Goal: Check status: Check status

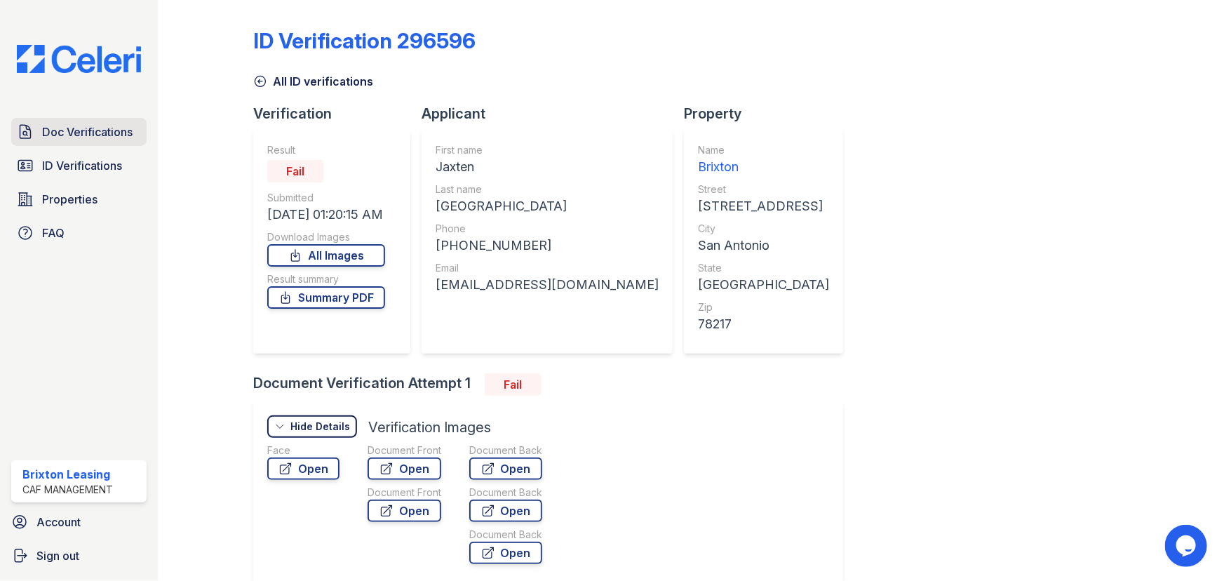
click at [105, 127] on span "Doc Verifications" at bounding box center [87, 131] width 91 height 17
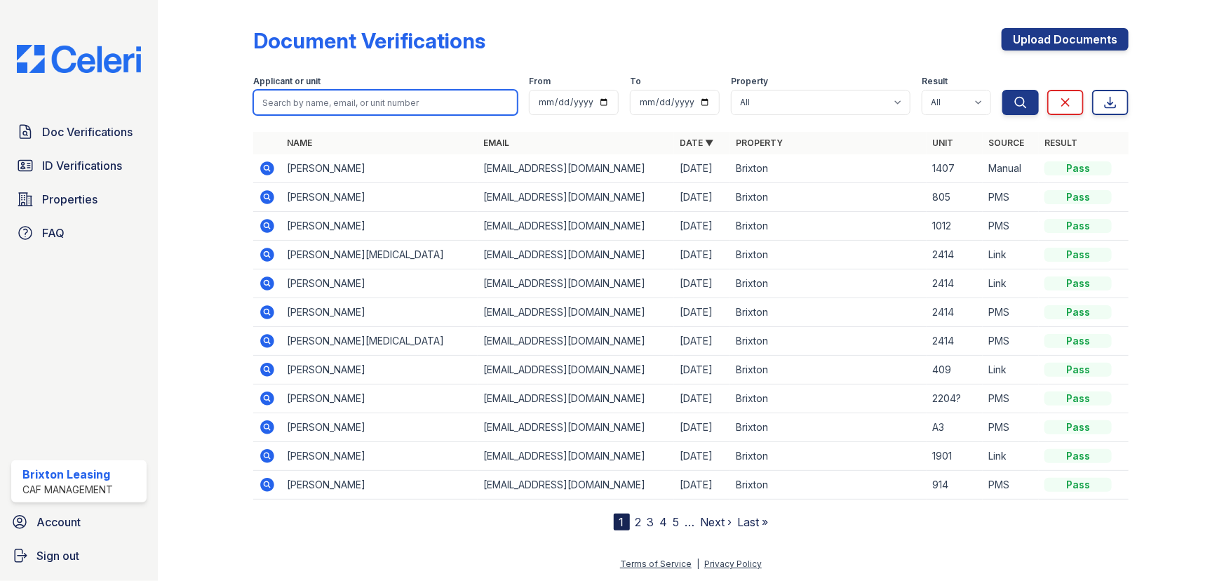
click at [326, 98] on input "search" at bounding box center [385, 102] width 265 height 25
type input "jasmine"
click at [1003, 90] on button "Search" at bounding box center [1021, 102] width 36 height 25
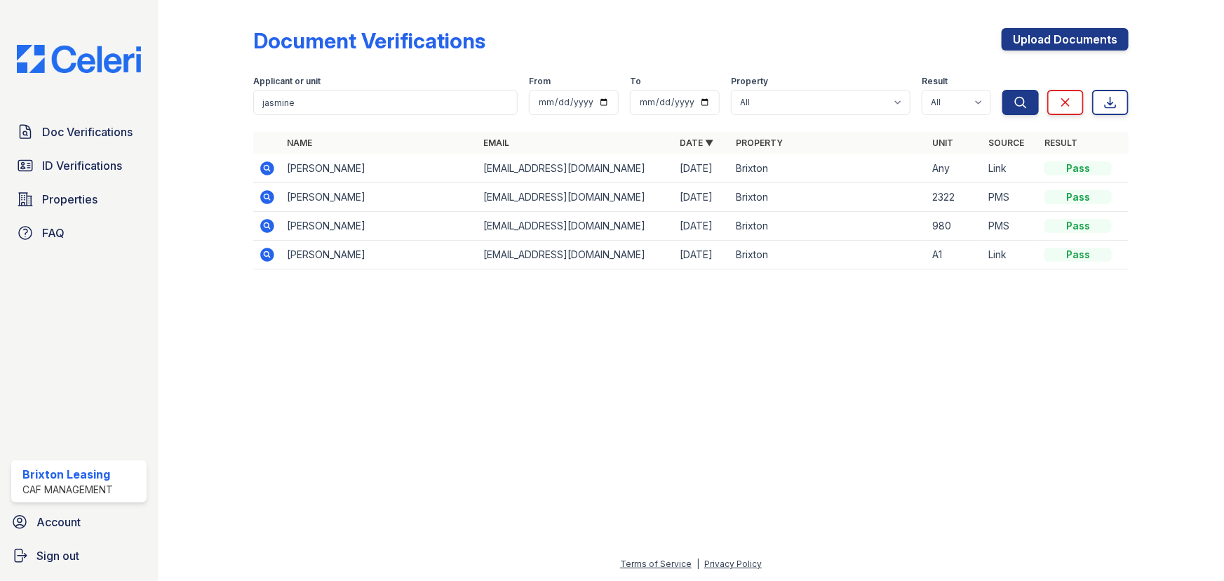
click at [270, 171] on icon at bounding box center [267, 168] width 14 height 14
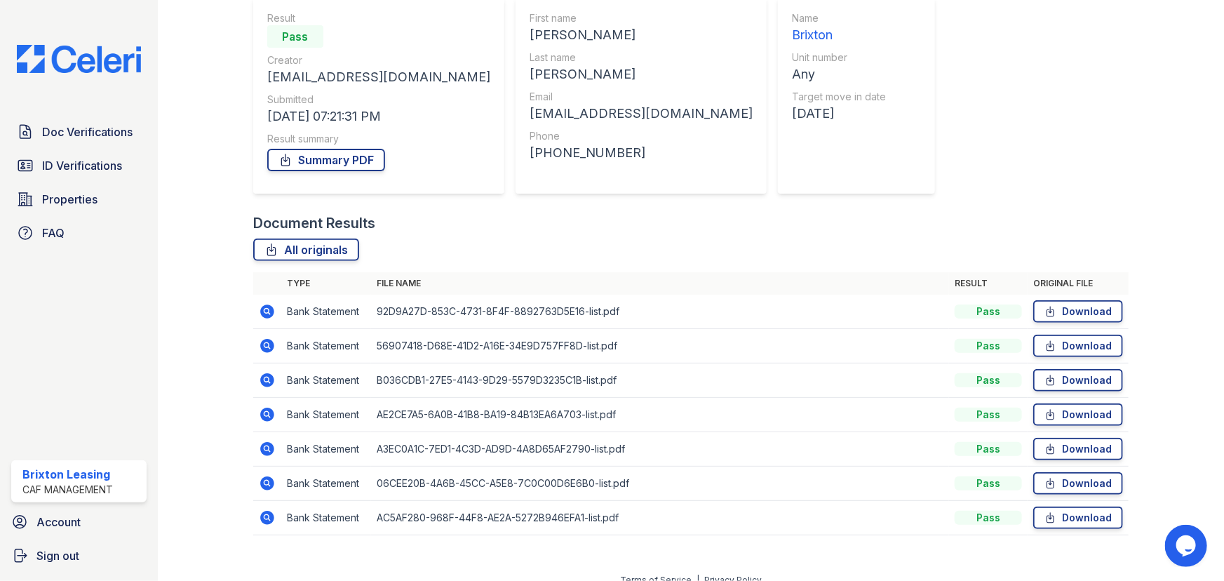
scroll to position [147, 0]
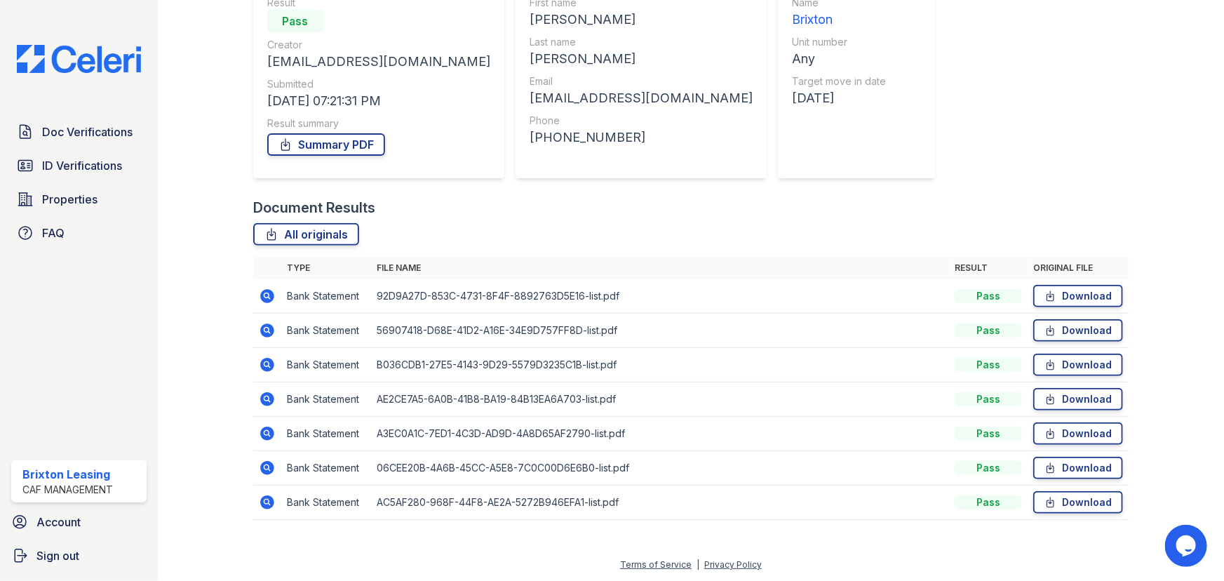
click at [256, 297] on td at bounding box center [267, 296] width 28 height 34
click at [270, 295] on icon at bounding box center [267, 296] width 14 height 14
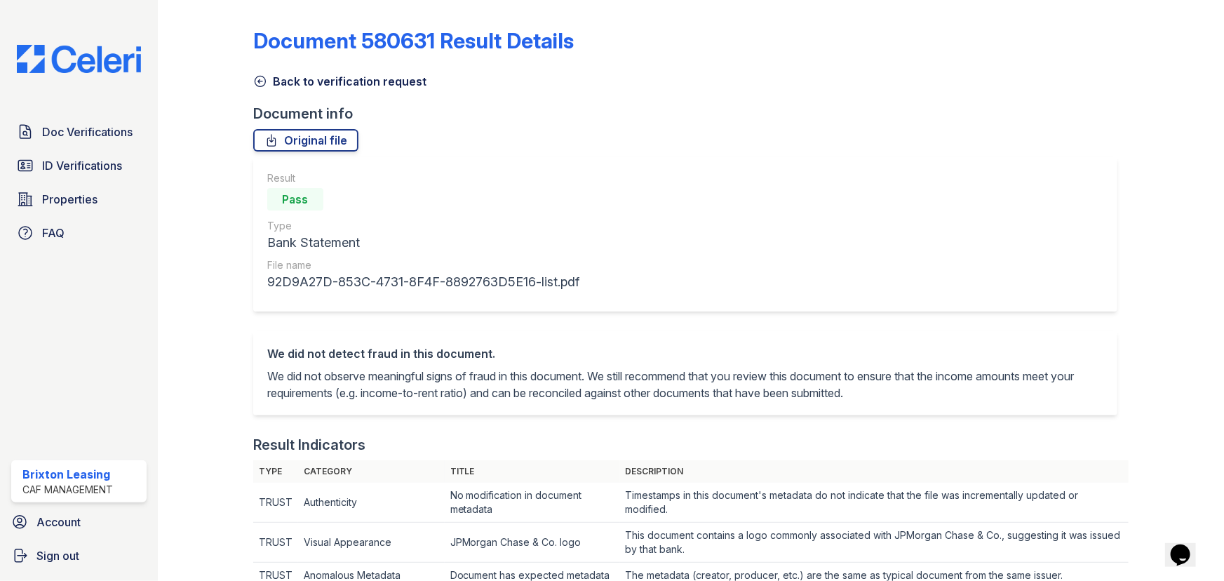
click at [271, 81] on link "Back to verification request" at bounding box center [339, 81] width 173 height 17
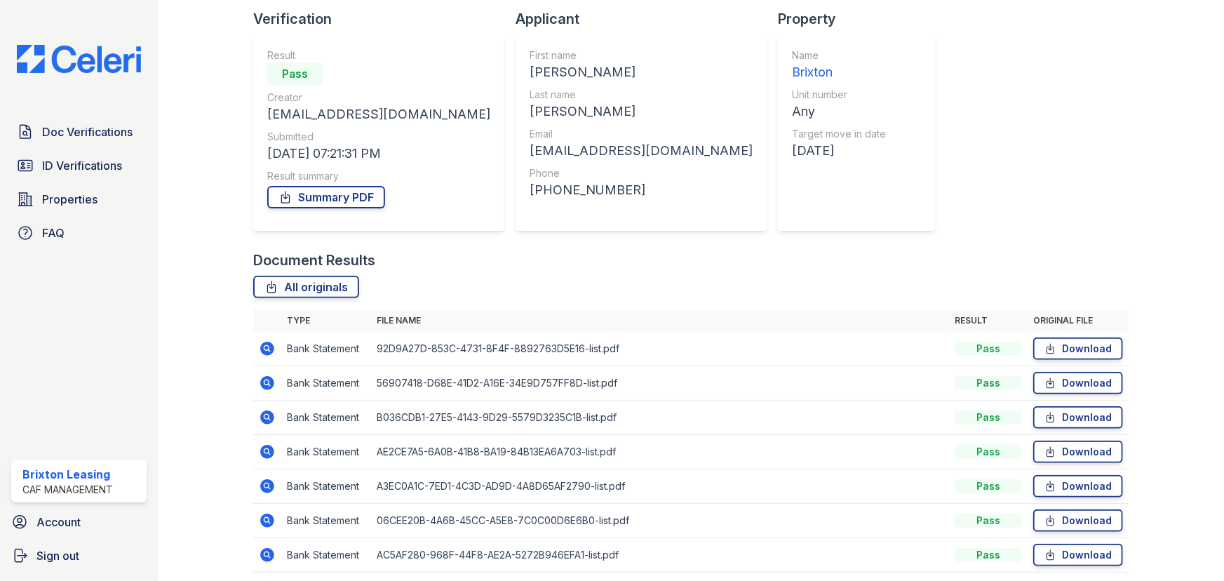
scroll to position [127, 0]
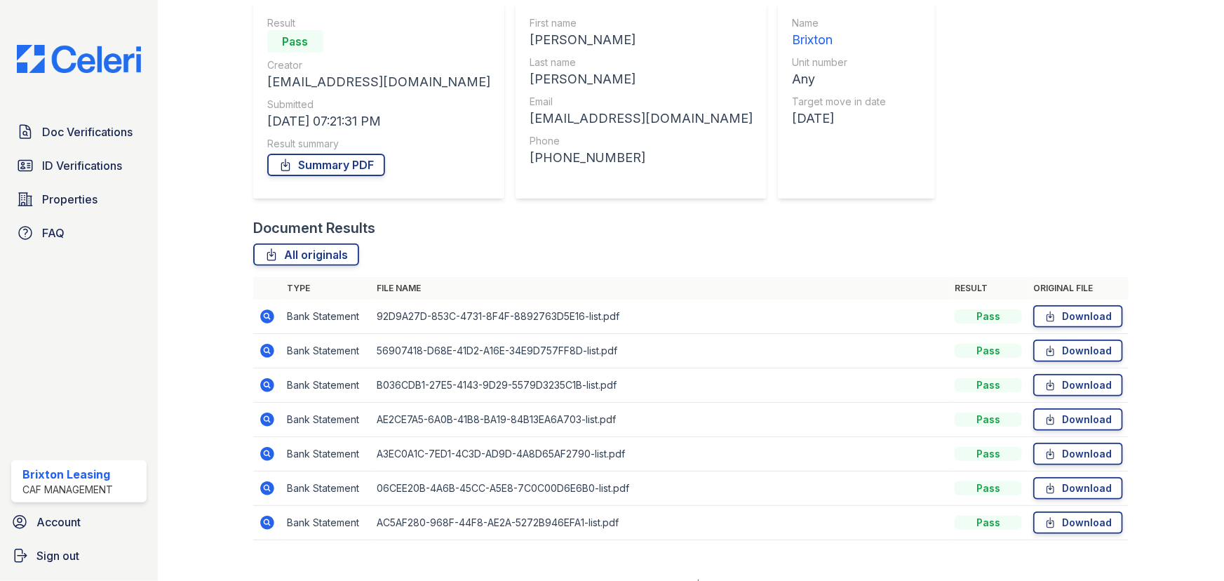
click at [269, 516] on icon at bounding box center [267, 522] width 17 height 17
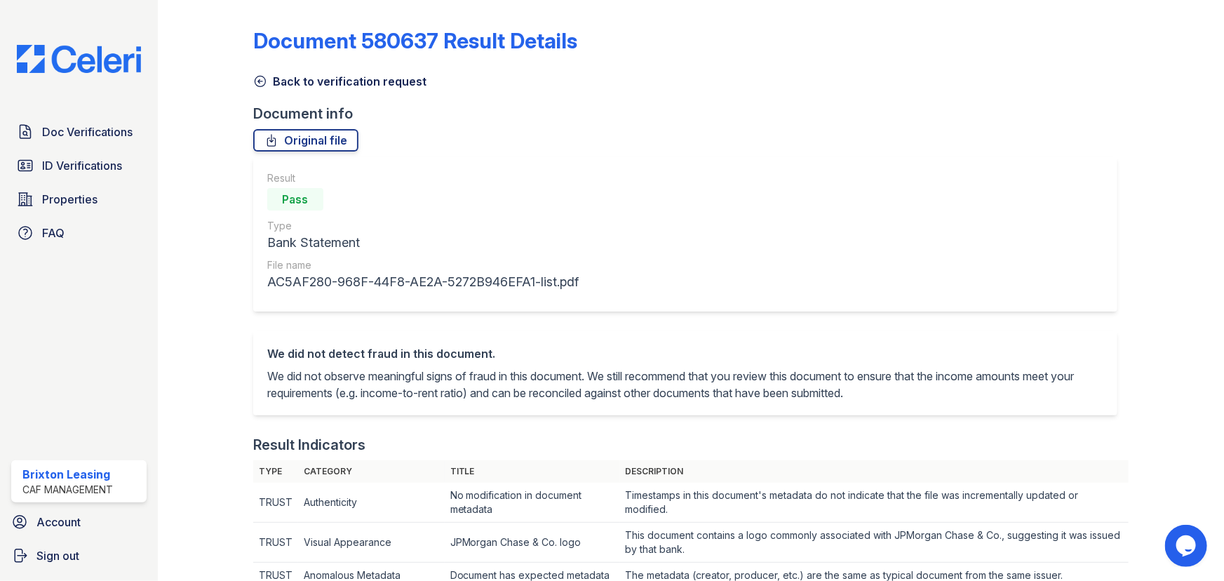
click at [257, 73] on link "Back to verification request" at bounding box center [339, 81] width 173 height 17
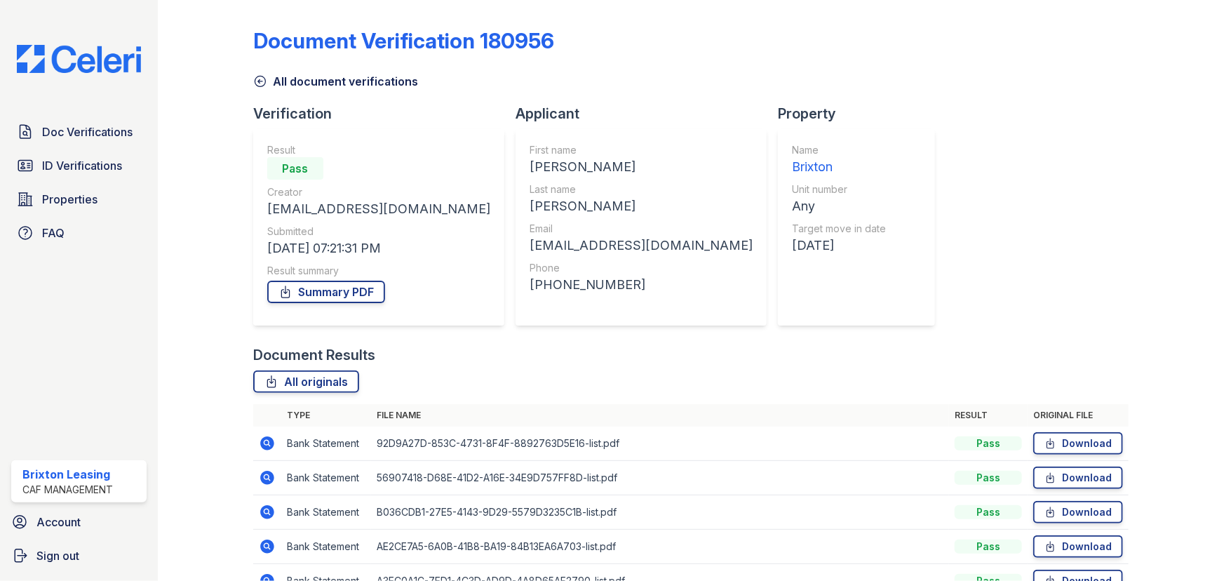
scroll to position [147, 0]
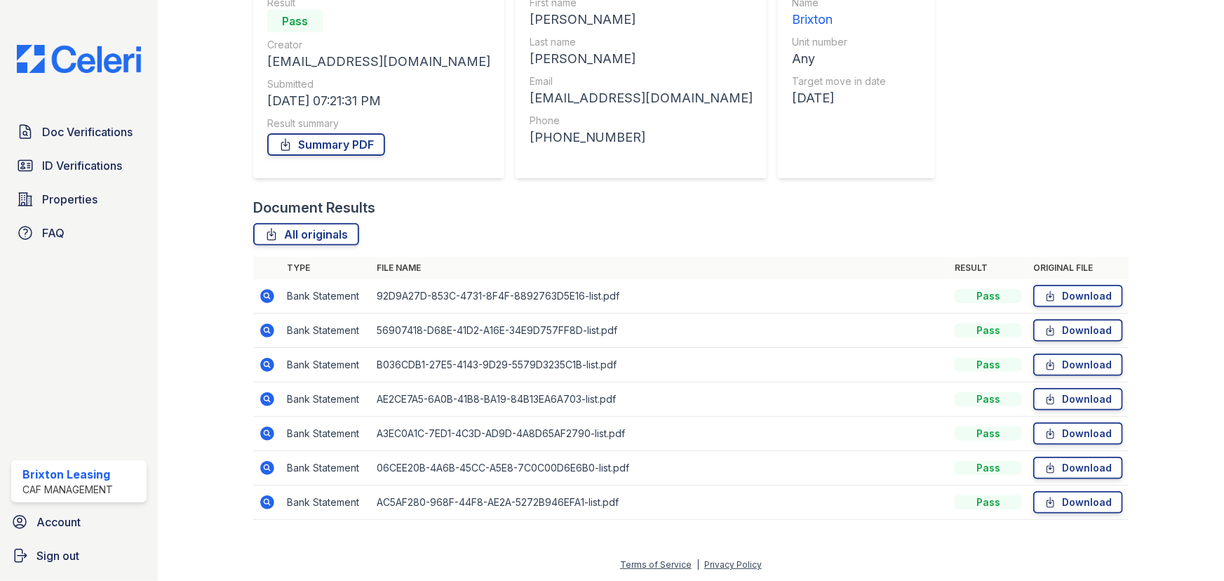
click at [272, 465] on icon at bounding box center [267, 468] width 14 height 14
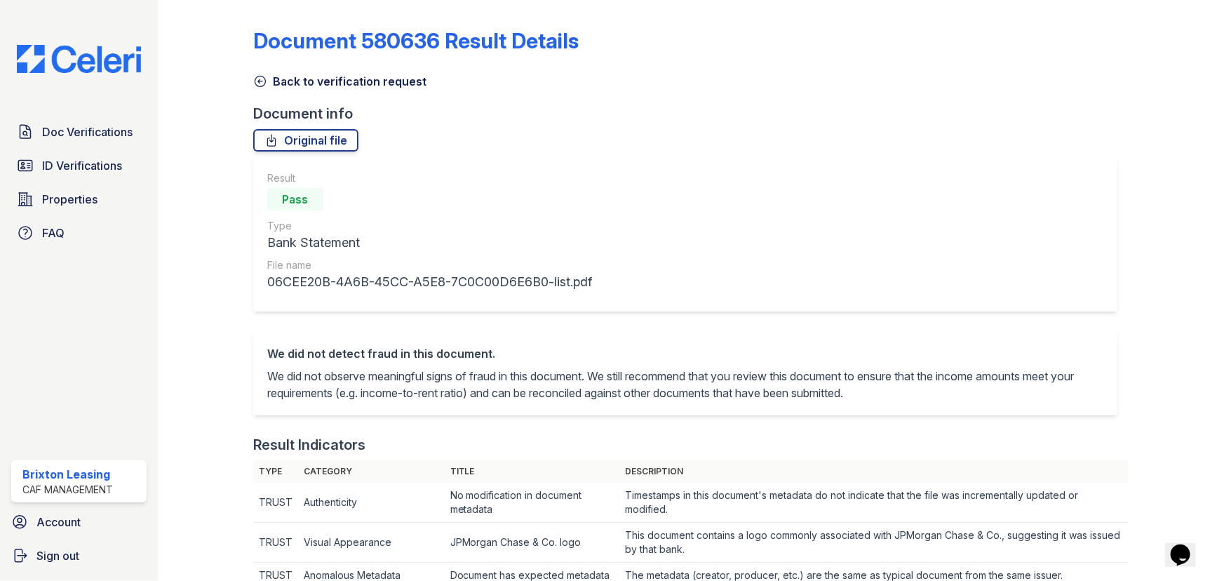
click at [266, 81] on icon at bounding box center [260, 81] width 14 height 14
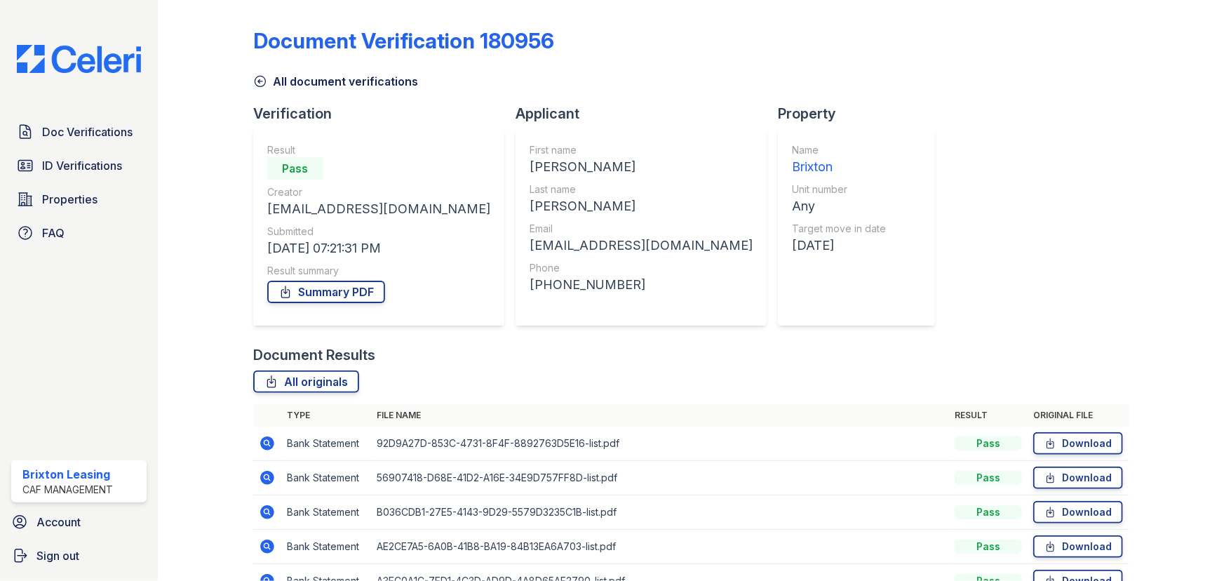
click at [261, 547] on icon at bounding box center [267, 547] width 14 height 14
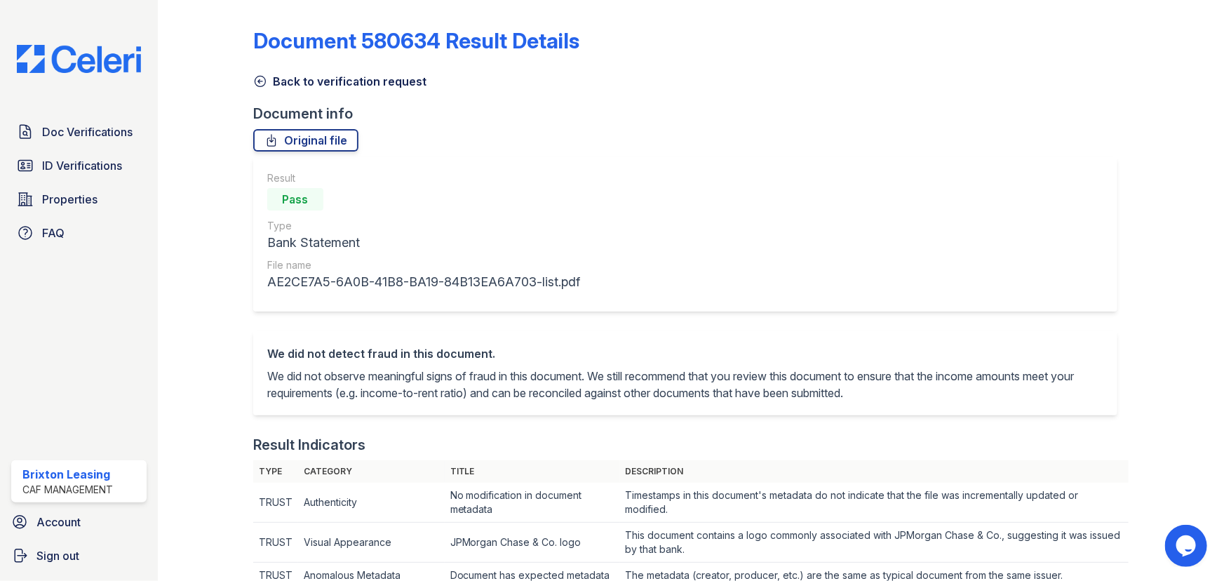
click at [275, 79] on link "Back to verification request" at bounding box center [339, 81] width 173 height 17
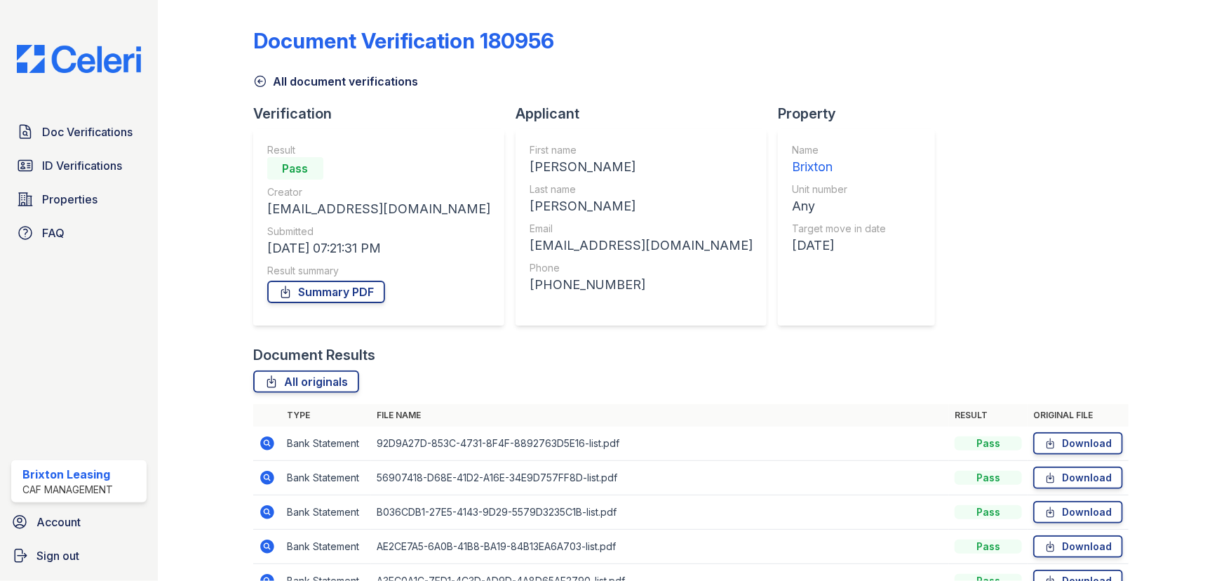
click at [271, 440] on icon at bounding box center [267, 443] width 14 height 14
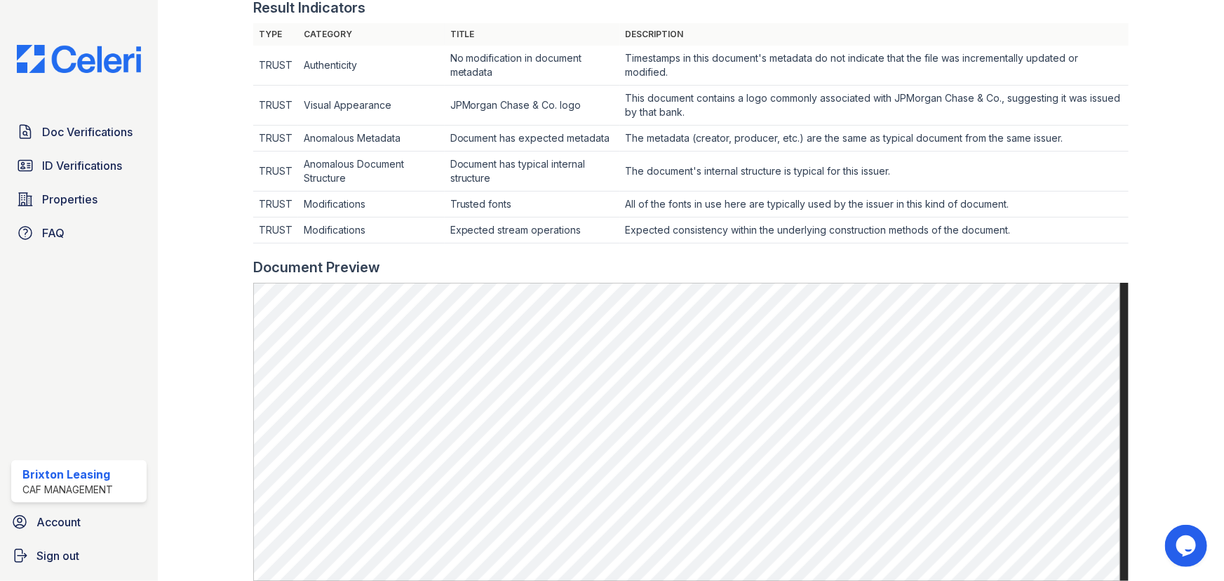
scroll to position [382, 0]
